Goal: Information Seeking & Learning: Learn about a topic

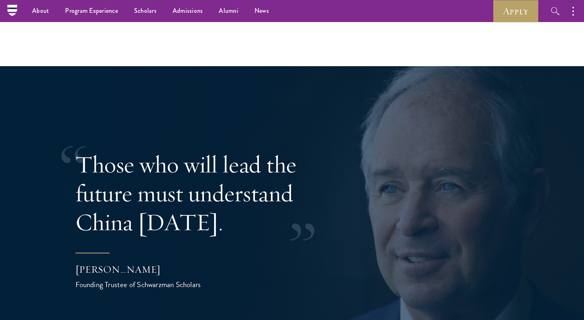
scroll to position [1417, 0]
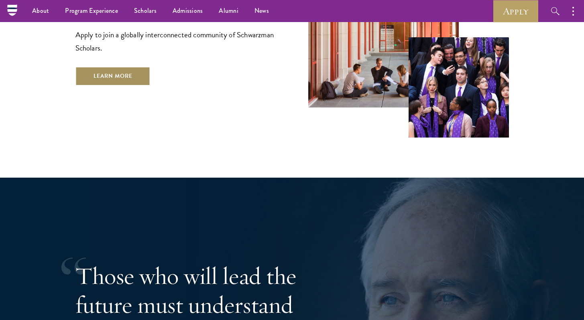
click at [124, 67] on link "Learn More" at bounding box center [112, 76] width 75 height 19
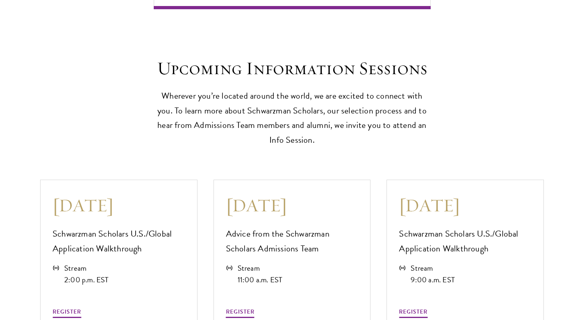
scroll to position [2176, 0]
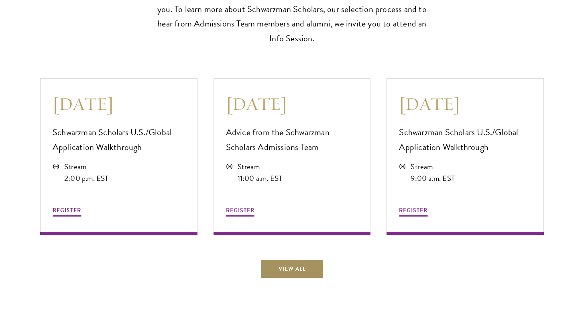
click at [282, 267] on link "View All" at bounding box center [291, 268] width 63 height 19
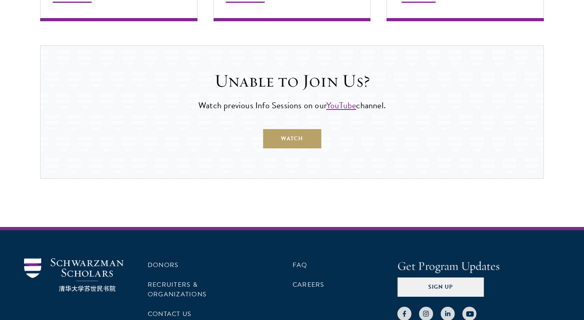
scroll to position [618, 0]
